Goal: Information Seeking & Learning: Learn about a topic

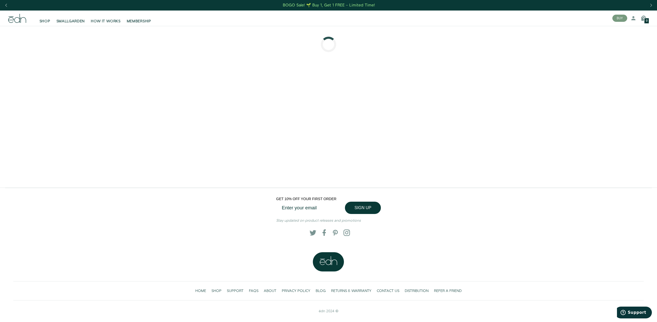
click at [315, 207] on input "Enter your email" at bounding box center [312, 208] width 72 height 12
click at [45, 21] on span "SHOP" at bounding box center [45, 21] width 11 height 5
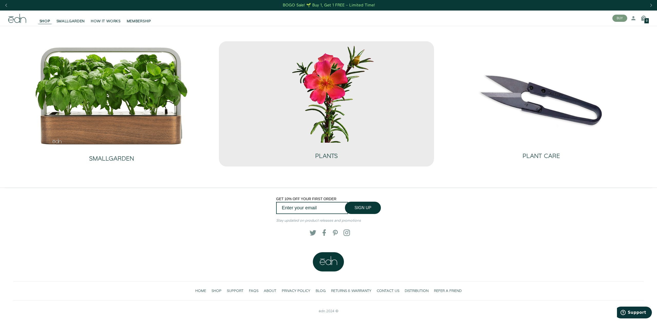
click at [335, 99] on img at bounding box center [326, 93] width 154 height 99
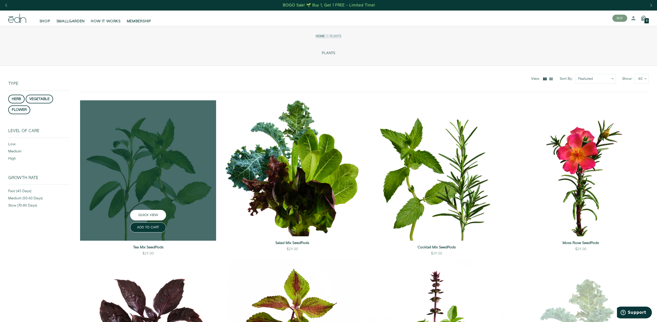
click at [149, 216] on button "QUICK VIEW" at bounding box center [148, 215] width 36 height 11
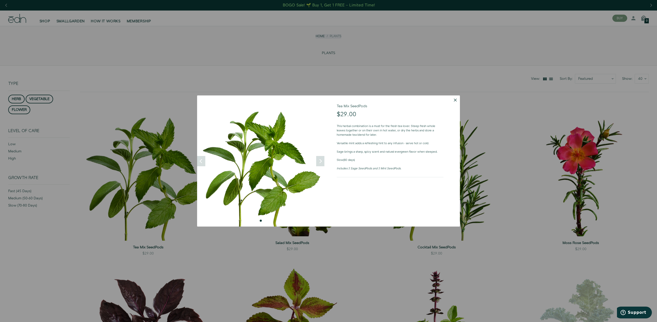
click at [457, 99] on button "Dismiss" at bounding box center [454, 99] width 9 height 9
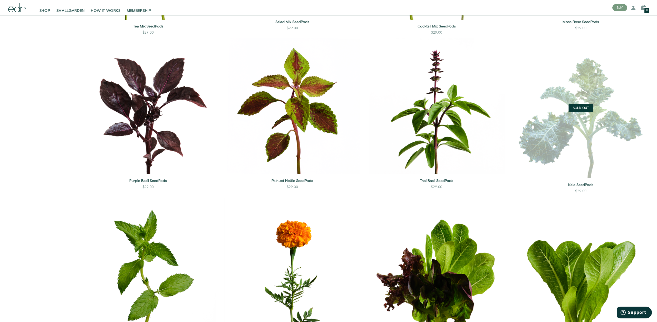
scroll to position [222, 0]
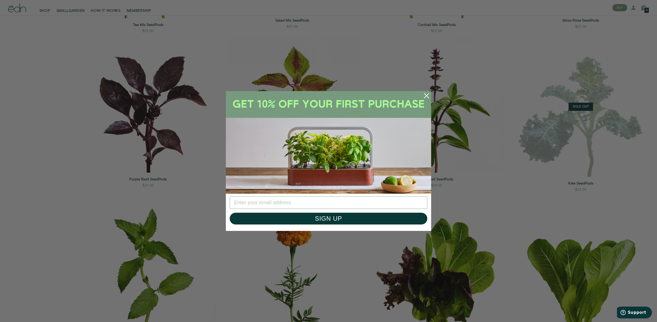
click at [428, 94] on icon "Close dialog" at bounding box center [426, 95] width 5 height 5
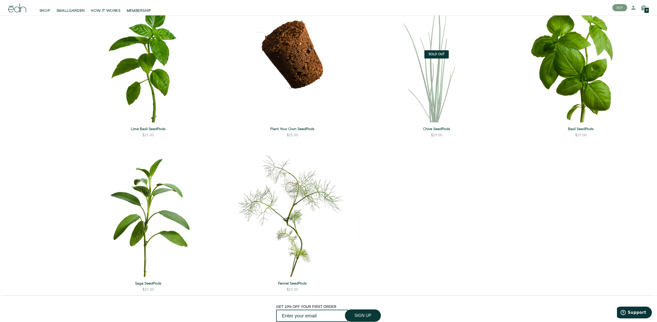
scroll to position [740, 0]
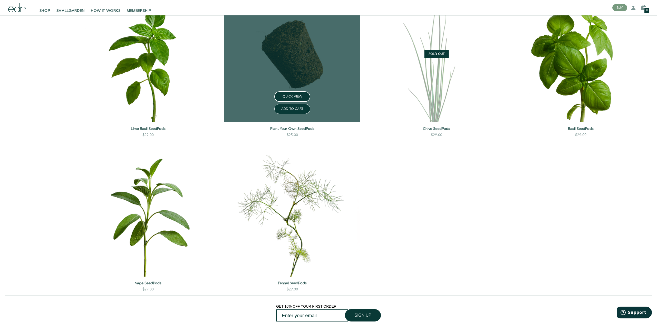
click at [310, 64] on link at bounding box center [292, 54] width 136 height 136
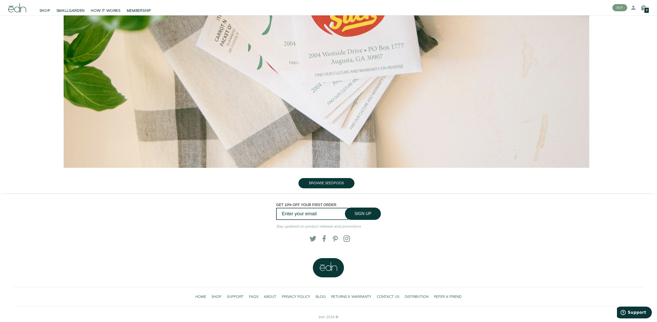
scroll to position [619, 0]
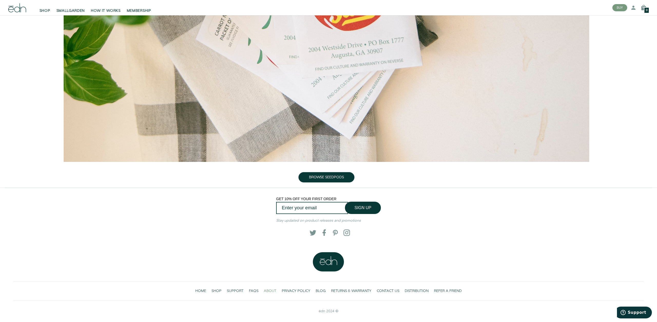
click at [266, 292] on span "ABOUT" at bounding box center [270, 290] width 13 height 5
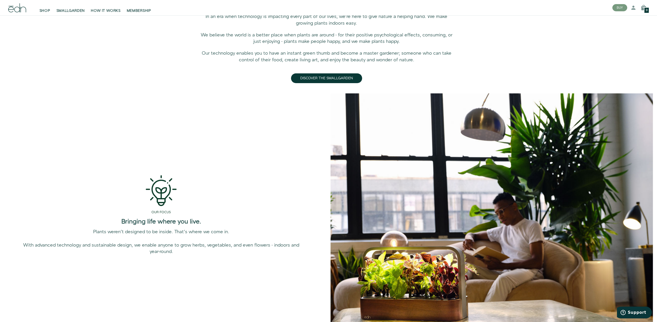
scroll to position [411, 0]
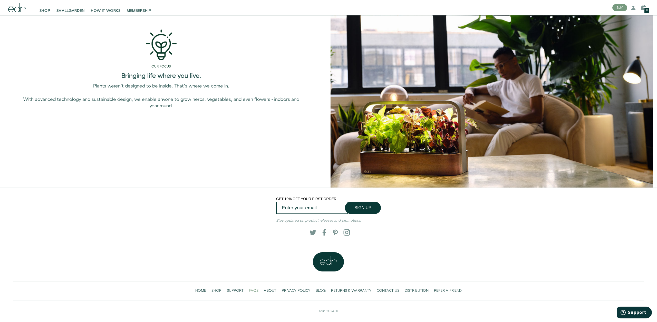
click at [251, 290] on span "FAQS" at bounding box center [253, 290] width 9 height 5
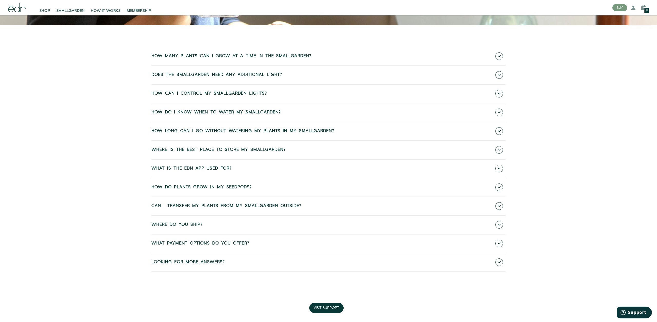
scroll to position [253, 0]
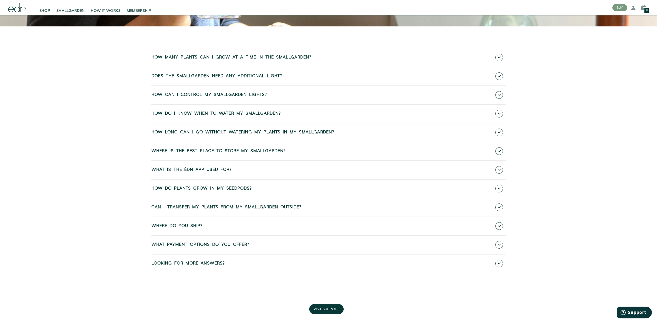
click at [337, 61] on link "How many plants can I grow at a time in the SmallGarden?" at bounding box center [328, 57] width 354 height 18
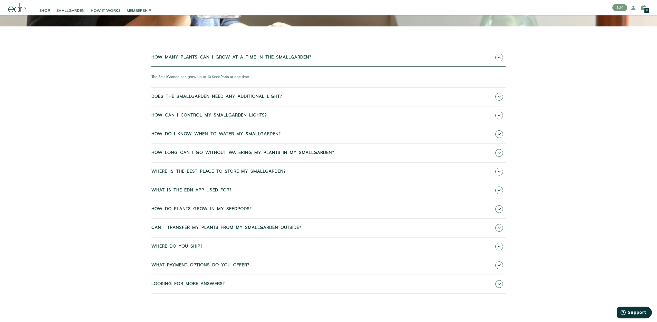
click at [337, 61] on link "How many plants can I grow at a time in the SmallGarden?" at bounding box center [328, 57] width 354 height 18
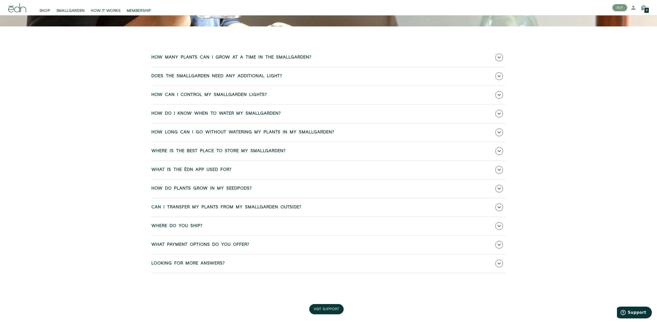
click at [328, 110] on link "How do I know when to water my SmallGarden?" at bounding box center [328, 114] width 354 height 18
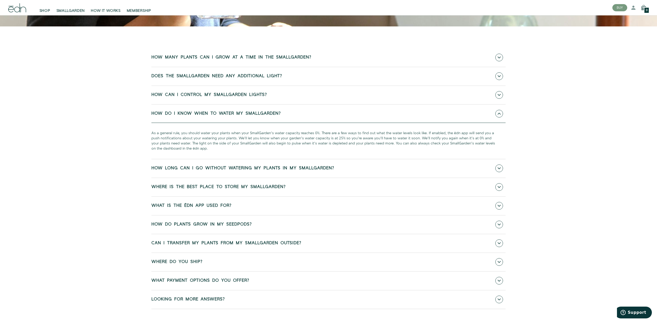
click at [328, 110] on link "How do I know when to water my SmallGarden?" at bounding box center [328, 114] width 354 height 18
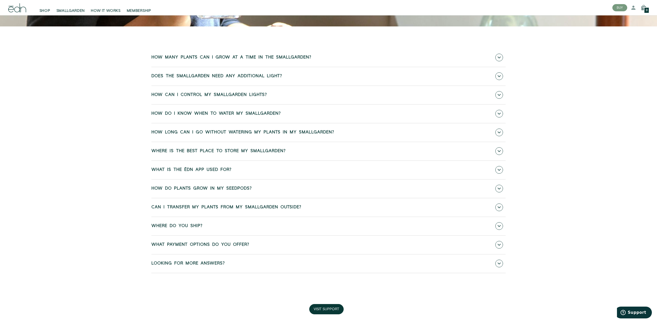
click at [321, 208] on link "Can I transfer my plants from my SmallGarden outside?" at bounding box center [328, 207] width 354 height 18
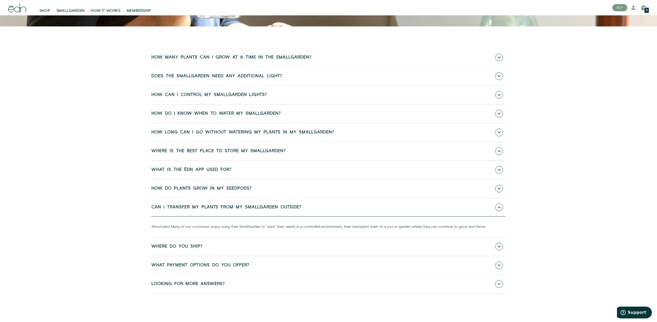
click at [321, 208] on link "Can I transfer my plants from my SmallGarden outside?" at bounding box center [328, 207] width 354 height 18
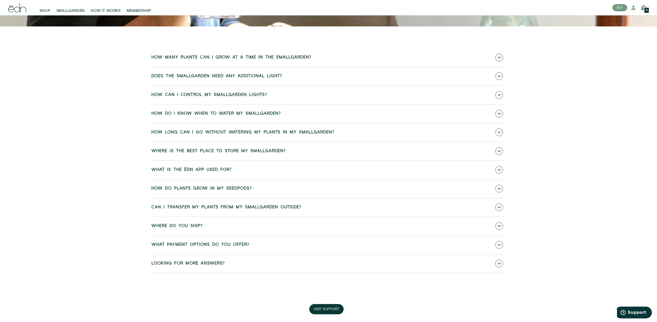
click at [314, 222] on link "Where do you ship?" at bounding box center [328, 226] width 354 height 18
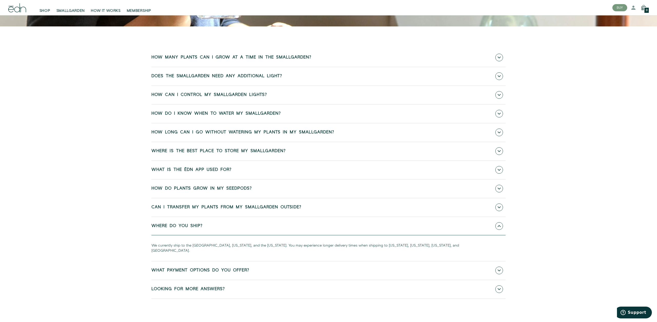
click at [314, 222] on link "Where do you ship?" at bounding box center [328, 226] width 354 height 18
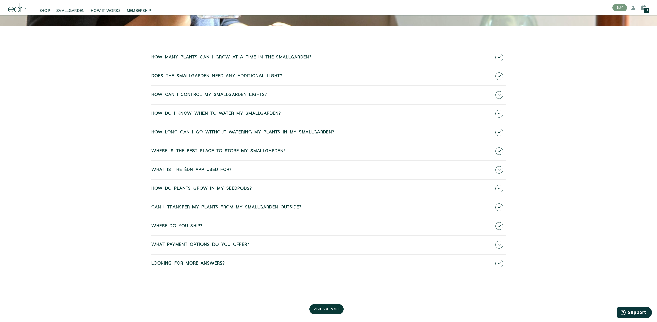
click at [308, 267] on link "Looking for more answers?" at bounding box center [328, 263] width 354 height 18
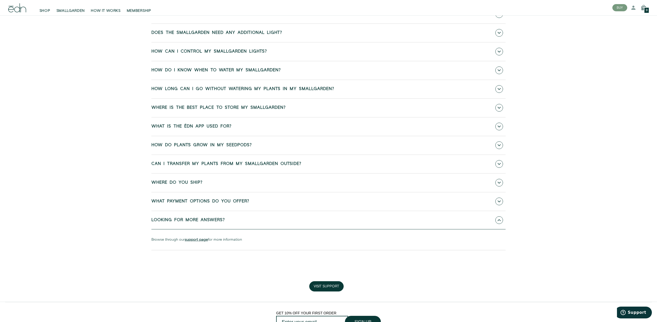
scroll to position [0, 0]
